Goal: Transaction & Acquisition: Purchase product/service

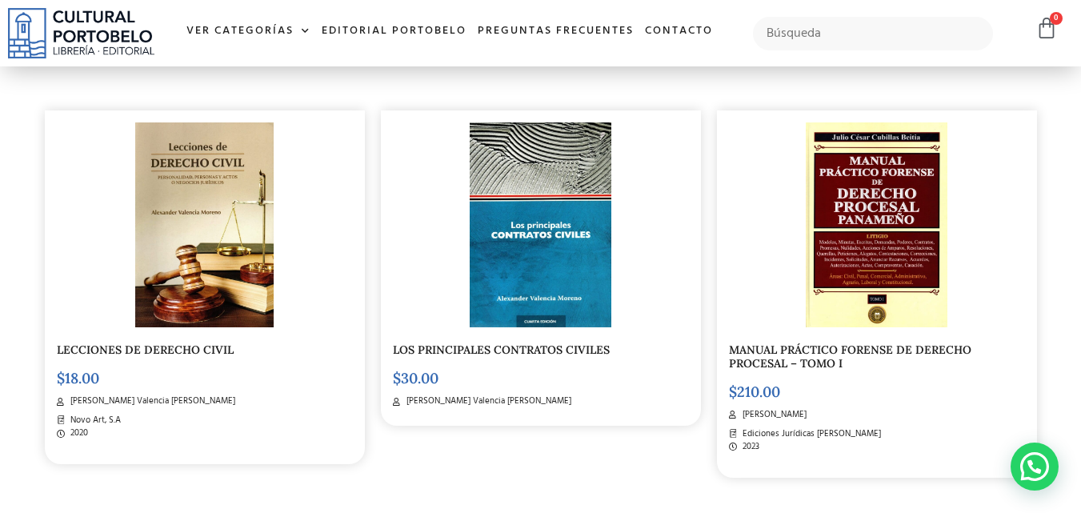
scroll to position [2000, 0]
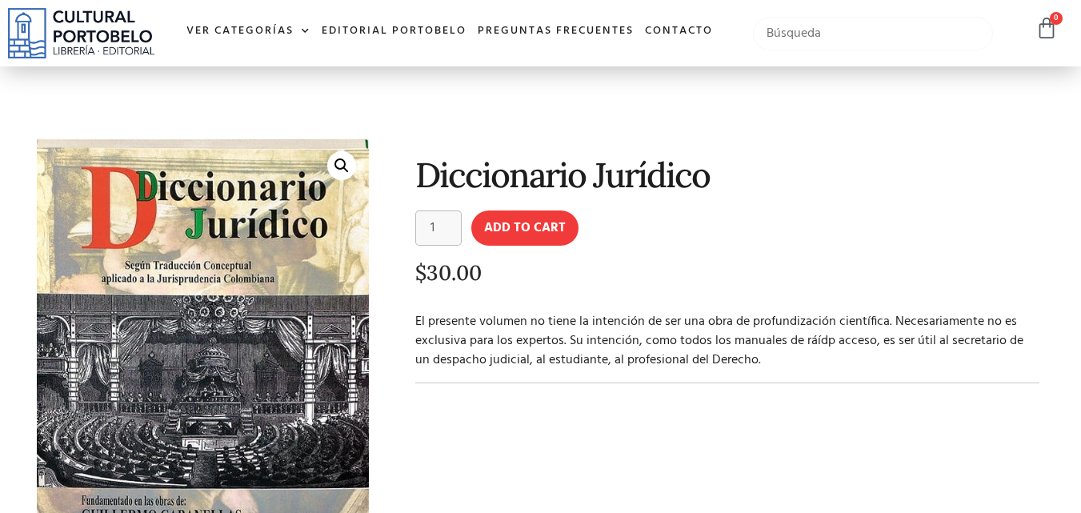
click at [852, 28] on input "text" at bounding box center [873, 34] width 241 height 34
type input "diccionario ju"
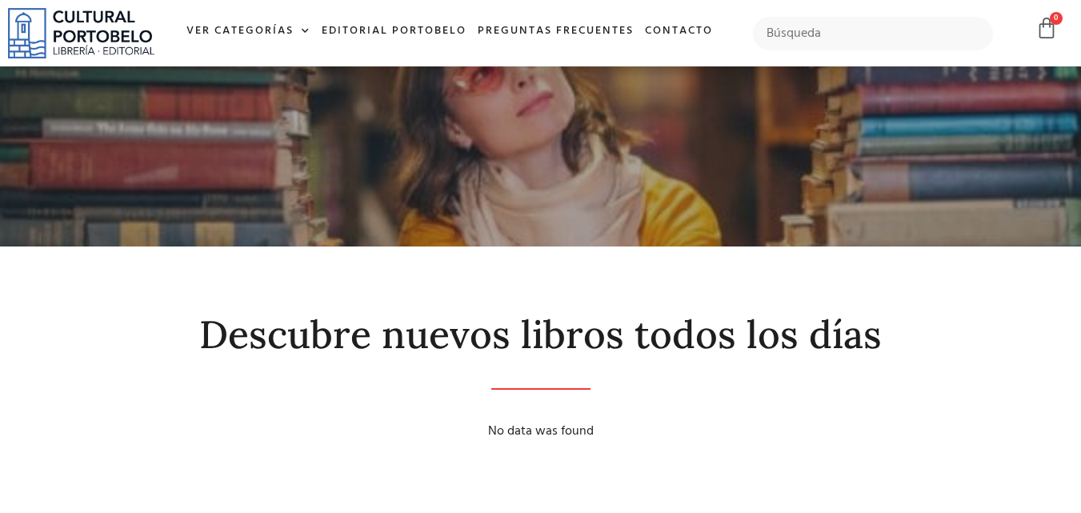
scroll to position [400, 0]
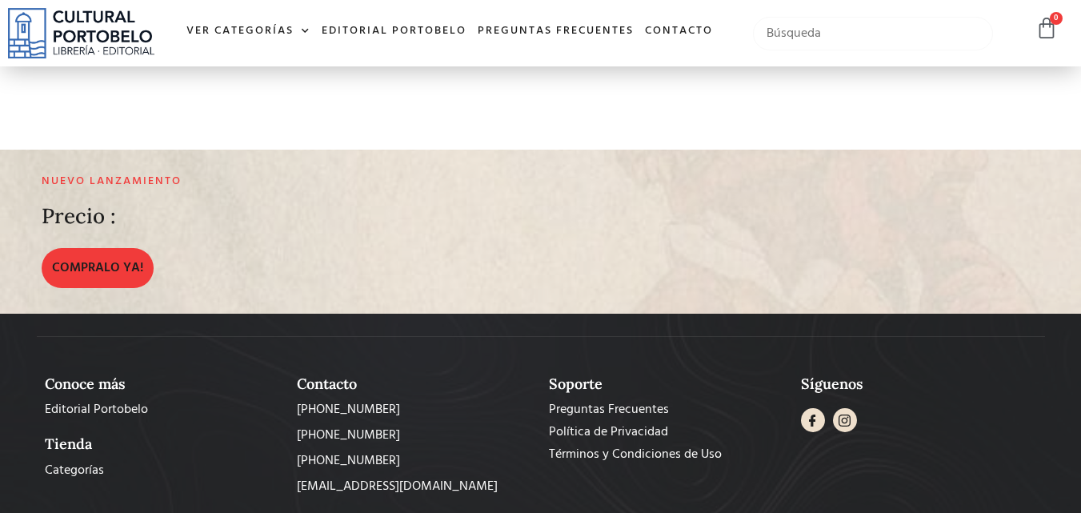
click at [857, 29] on input "text" at bounding box center [873, 34] width 241 height 34
type input "diccionario"
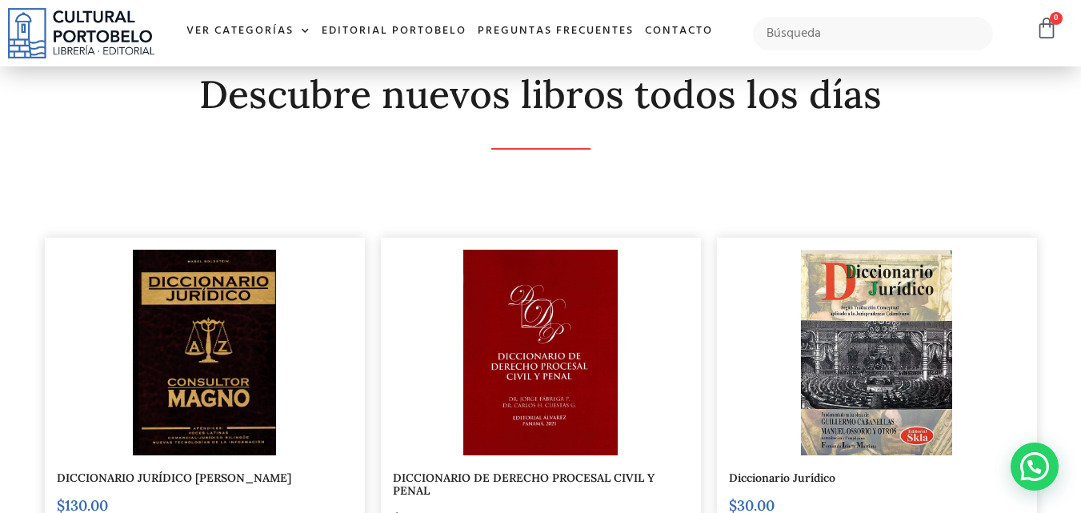
scroll to position [320, 0]
